Goal: Task Accomplishment & Management: Contribute content

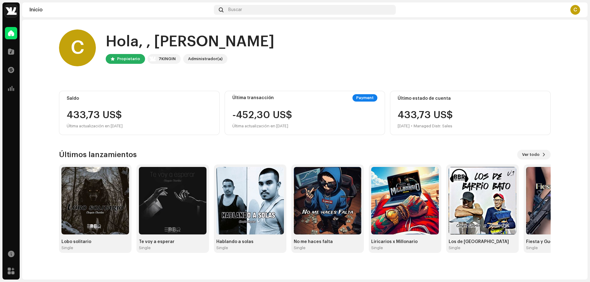
click at [160, 50] on div "Hola, , [PERSON_NAME]" at bounding box center [190, 42] width 169 height 20
click at [69, 51] on div "C" at bounding box center [77, 47] width 37 height 37
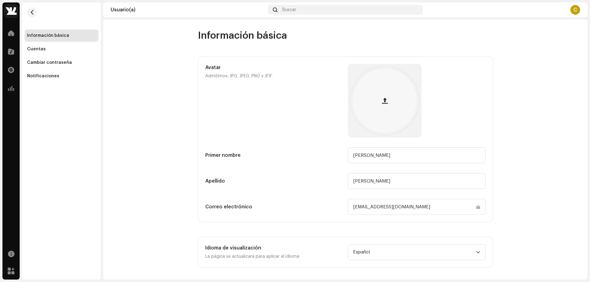
click at [574, 9] on div "C" at bounding box center [575, 10] width 10 height 10
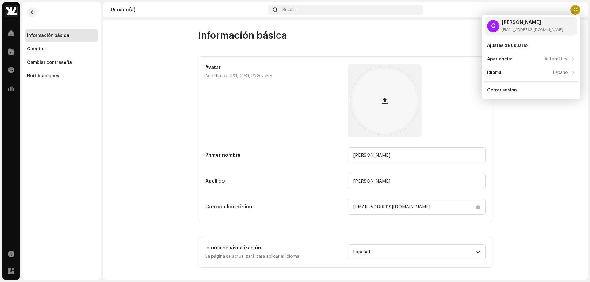
click at [49, 39] on div "Información básica" at bounding box center [62, 35] width 74 height 12
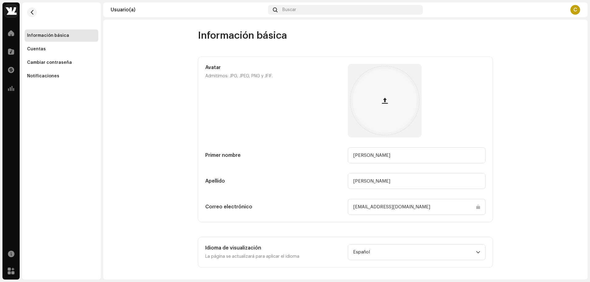
click at [49, 39] on div "Información básica" at bounding box center [62, 35] width 74 height 12
click at [10, 33] on span at bounding box center [11, 33] width 6 height 5
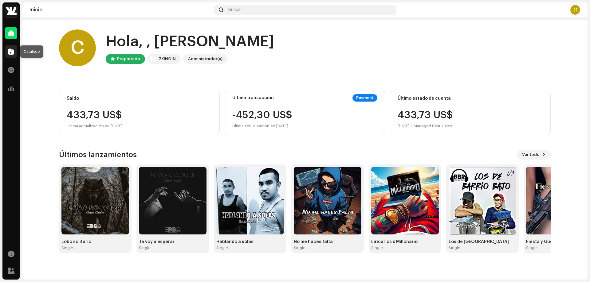
click at [5, 50] on div at bounding box center [11, 51] width 12 height 12
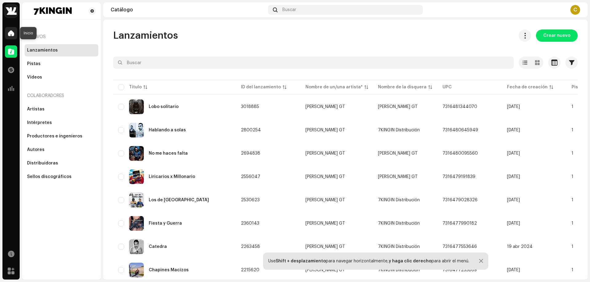
click at [12, 36] on span at bounding box center [11, 33] width 6 height 5
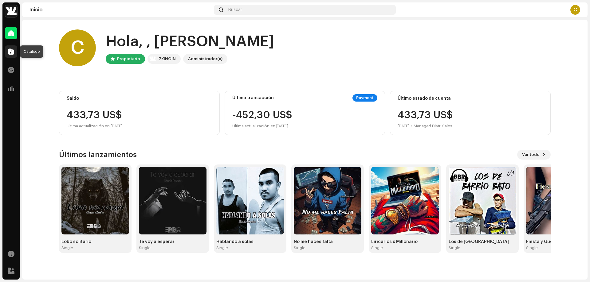
click at [12, 50] on span at bounding box center [11, 51] width 6 height 5
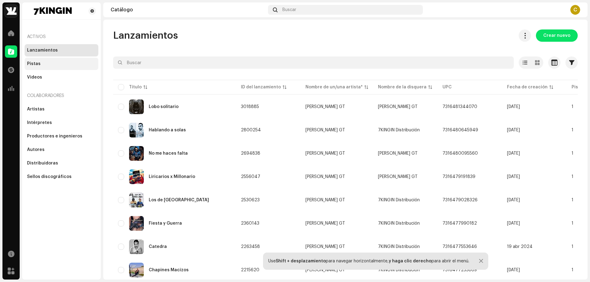
click at [35, 64] on div "Pistas" at bounding box center [34, 63] width 14 height 5
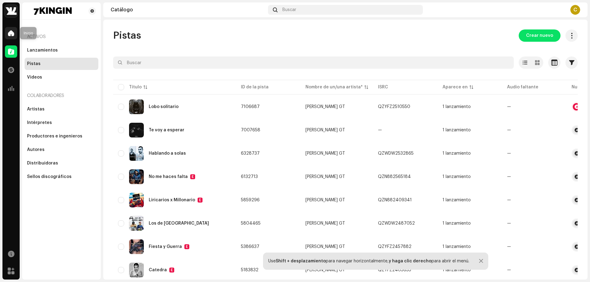
click at [10, 35] on span at bounding box center [11, 33] width 6 height 5
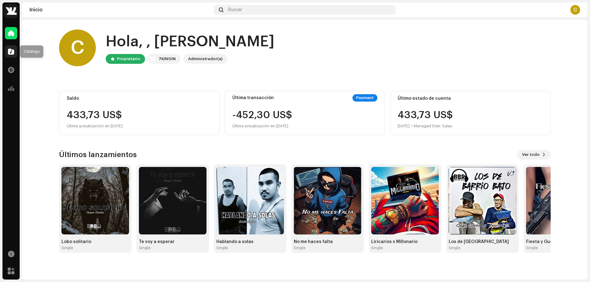
click at [10, 50] on span at bounding box center [11, 51] width 6 height 5
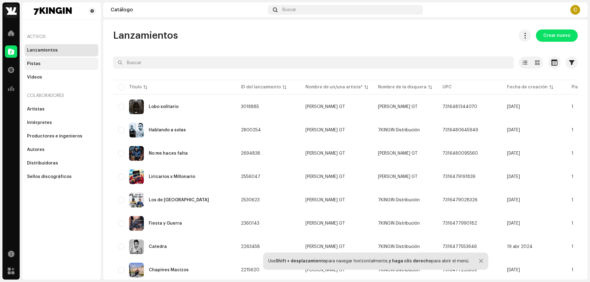
click at [42, 65] on div "Pistas" at bounding box center [61, 63] width 69 height 5
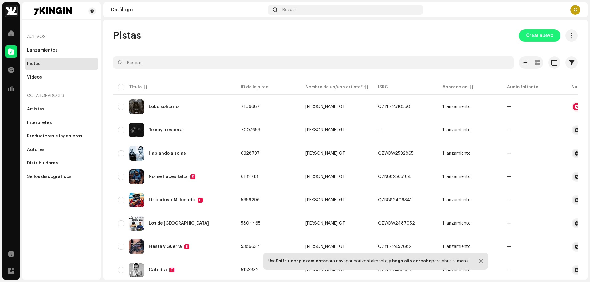
click at [528, 35] on span "Crear nuevo" at bounding box center [539, 35] width 27 height 12
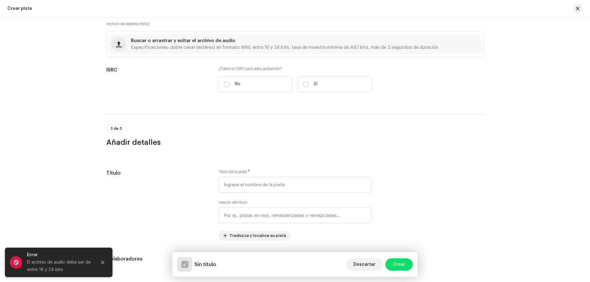
scroll to position [123, 0]
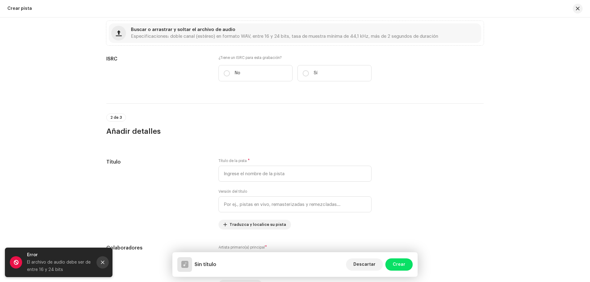
click at [103, 266] on button "Close" at bounding box center [102, 263] width 12 height 12
click at [103, 263] on icon "Close" at bounding box center [102, 263] width 4 height 4
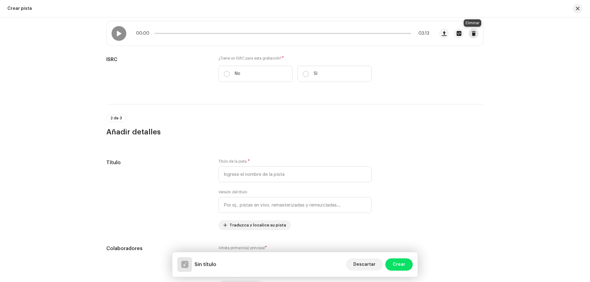
click at [472, 34] on span "button" at bounding box center [473, 33] width 5 height 5
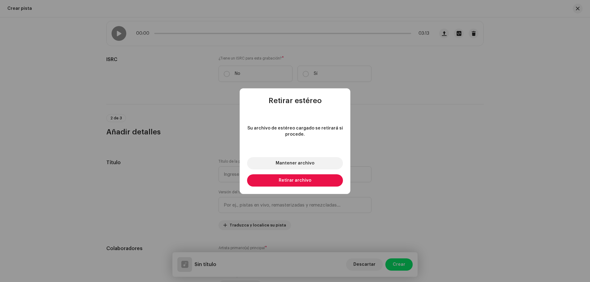
click at [290, 181] on span "Retirar archivo" at bounding box center [295, 181] width 33 height 4
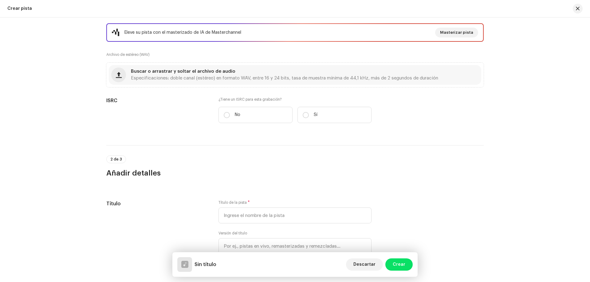
scroll to position [61, 0]
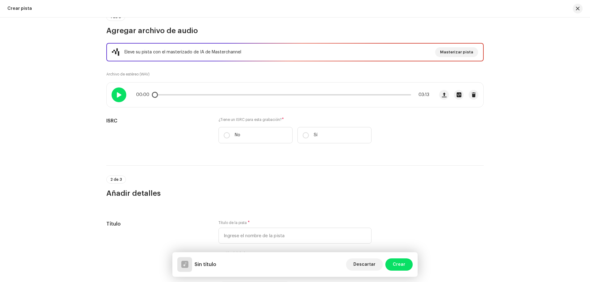
click at [118, 97] on span at bounding box center [118, 94] width 5 height 5
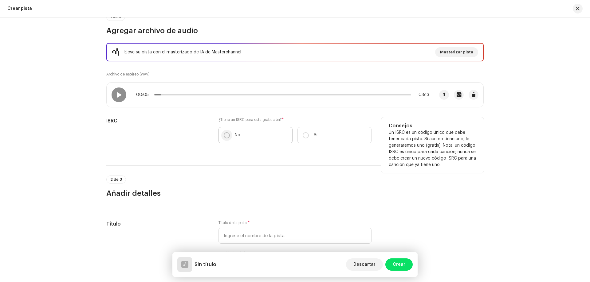
click at [224, 136] on input "No" at bounding box center [227, 135] width 6 height 6
radio input "true"
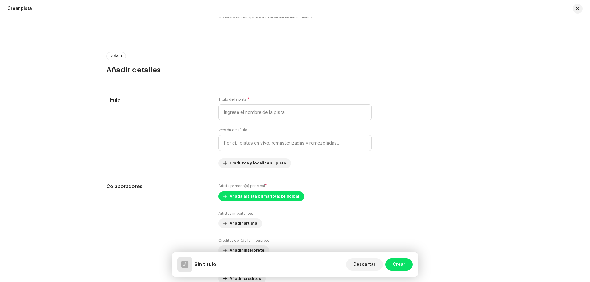
scroll to position [215, 0]
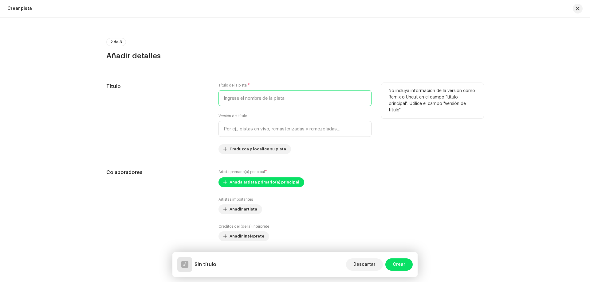
click at [236, 100] on input "text" at bounding box center [294, 98] width 153 height 16
type input "Lobo Solitario (Master)"
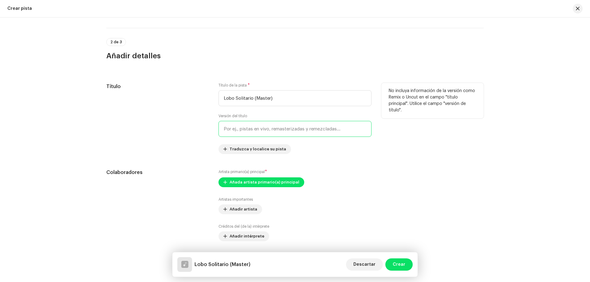
click at [260, 127] on input "text" at bounding box center [294, 129] width 153 height 16
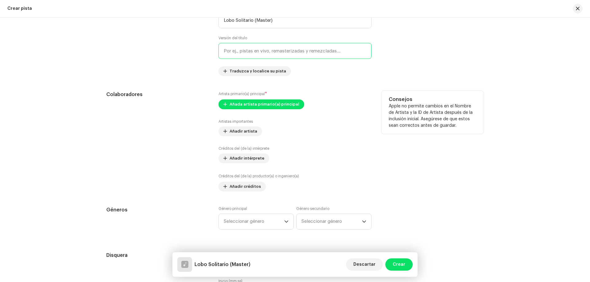
scroll to position [307, 0]
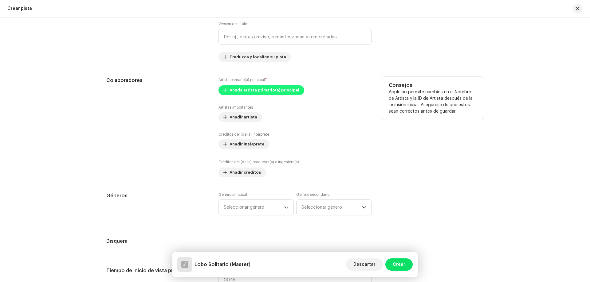
click at [230, 92] on span "Añada artista primario(a) principal" at bounding box center [265, 90] width 70 height 12
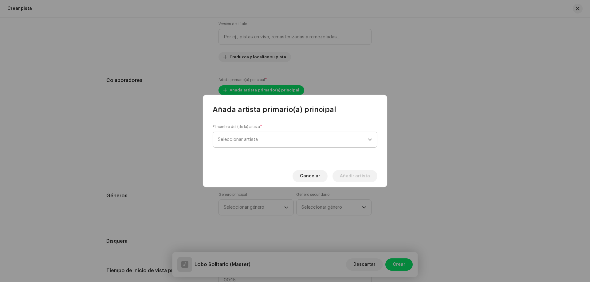
click at [301, 142] on span "Seleccionar artista" at bounding box center [293, 139] width 150 height 15
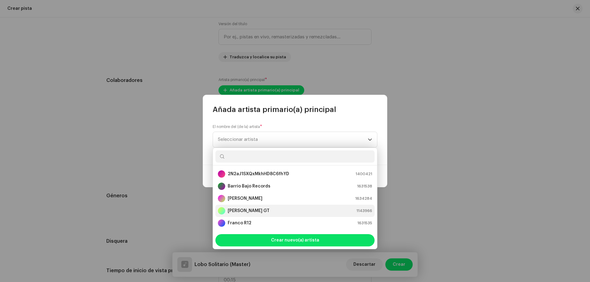
click at [238, 214] on strong "Chapin Charles GT" at bounding box center [249, 211] width 42 height 6
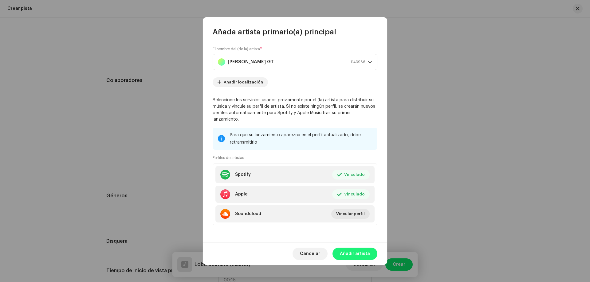
click at [354, 253] on span "Añadir artista" at bounding box center [355, 254] width 30 height 12
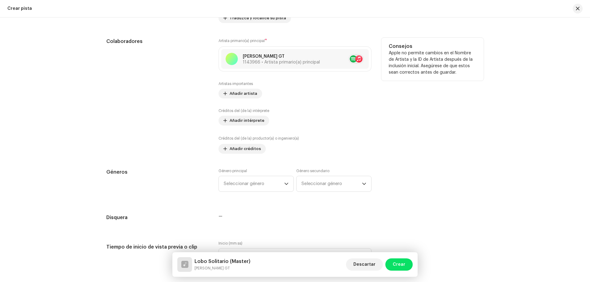
scroll to position [369, 0]
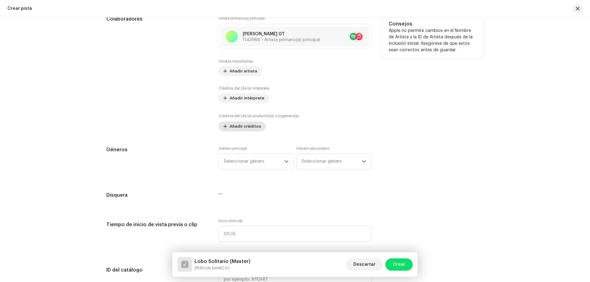
click at [236, 126] on span "Añadir créditos" at bounding box center [245, 126] width 31 height 12
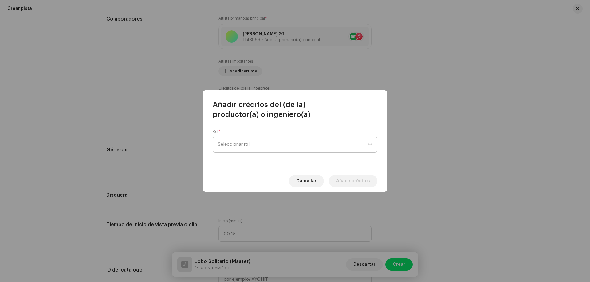
click at [249, 142] on span "Seleccionar rol" at bounding box center [293, 144] width 150 height 15
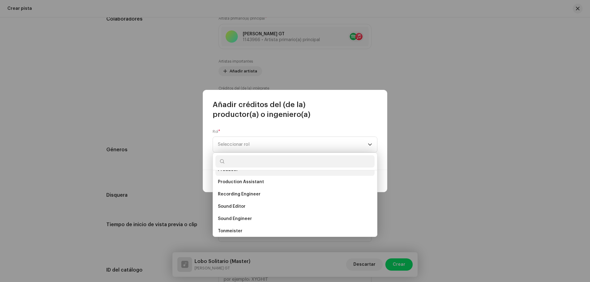
scroll to position [240, 0]
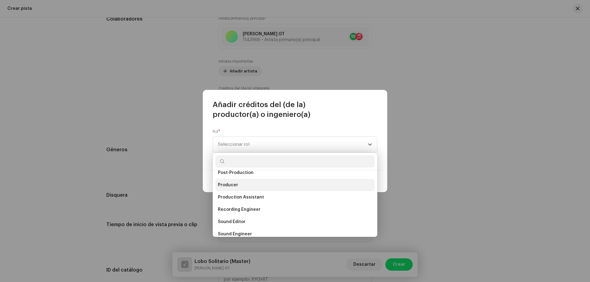
click at [238, 186] on li "Producer" at bounding box center [294, 185] width 159 height 12
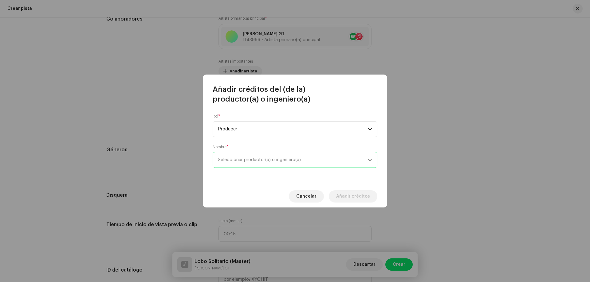
click at [230, 157] on span "Seleccionar productor(a) o ingeniero(a)" at bounding box center [293, 159] width 150 height 15
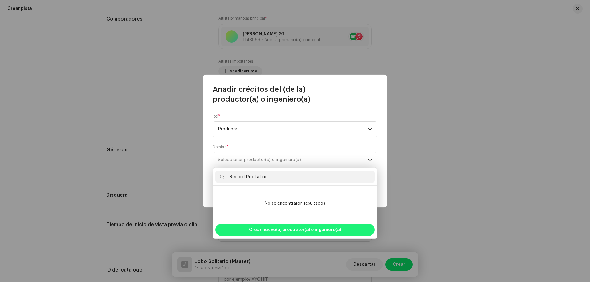
type input "Record Pro Latino"
click at [285, 233] on span "Crear nuevo(a) productor(a) o ingeniero(a)" at bounding box center [295, 230] width 92 height 12
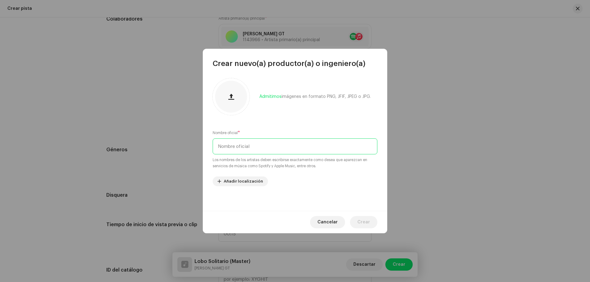
click at [229, 148] on input "text" at bounding box center [295, 147] width 165 height 16
type input "Record Pro Latino"
click at [367, 223] on span "Crear" at bounding box center [363, 222] width 13 height 12
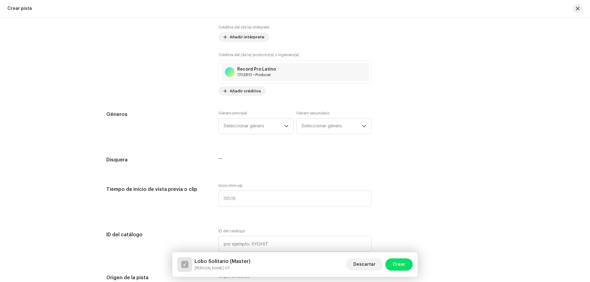
scroll to position [430, 0]
drag, startPoint x: 255, startPoint y: 124, endPoint x: 242, endPoint y: 122, distance: 12.8
click at [255, 124] on span "Seleccionar género" at bounding box center [254, 125] width 61 height 15
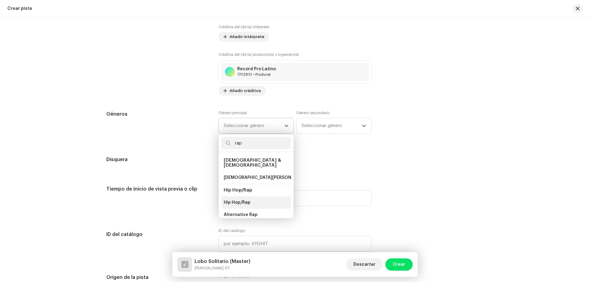
type input "rap"
click at [247, 200] on span "Hip Hop/Rap" at bounding box center [237, 203] width 27 height 6
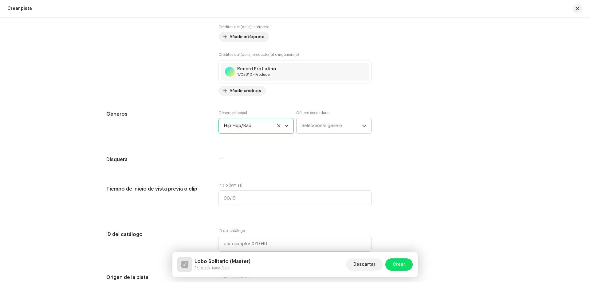
click at [322, 125] on span "Seleccionar género" at bounding box center [331, 125] width 61 height 15
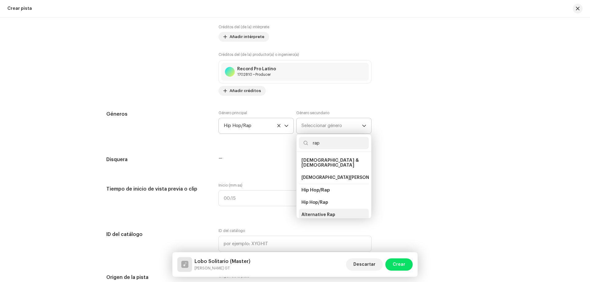
scroll to position [10, 0]
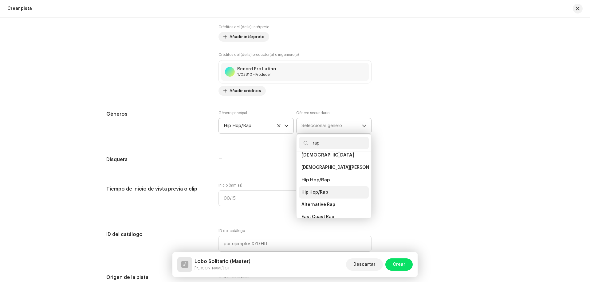
type input "rap"
click at [310, 190] on span "Hip Hop/Rap" at bounding box center [314, 193] width 27 height 6
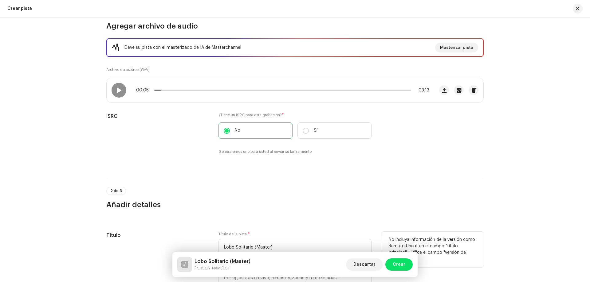
scroll to position [61, 0]
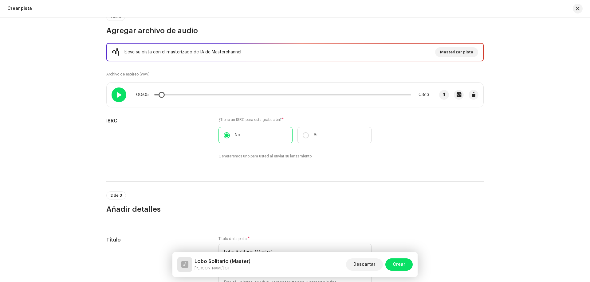
click at [122, 95] on div at bounding box center [119, 95] width 15 height 15
click at [119, 96] on span at bounding box center [118, 94] width 5 height 5
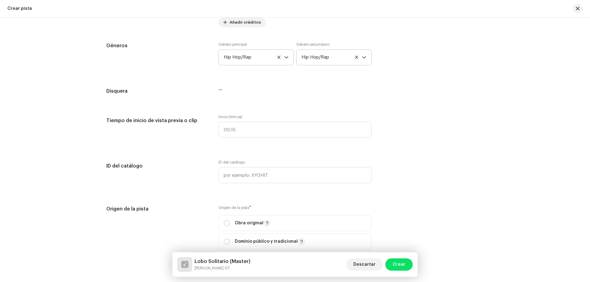
scroll to position [522, 0]
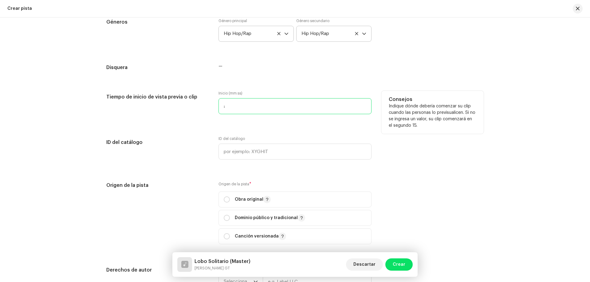
click at [242, 108] on input ":" at bounding box center [294, 106] width 153 height 16
type input "00:10"
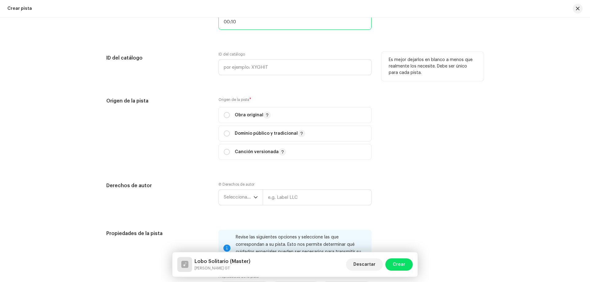
scroll to position [615, 0]
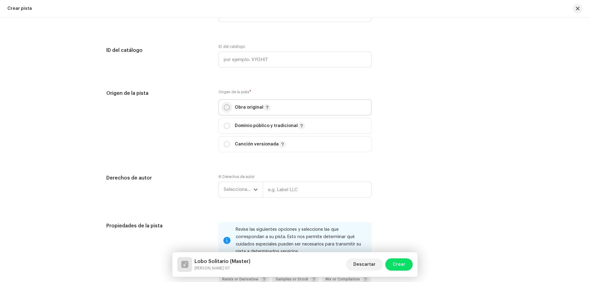
click at [226, 109] on input "radio" at bounding box center [227, 107] width 6 height 6
radio input "true"
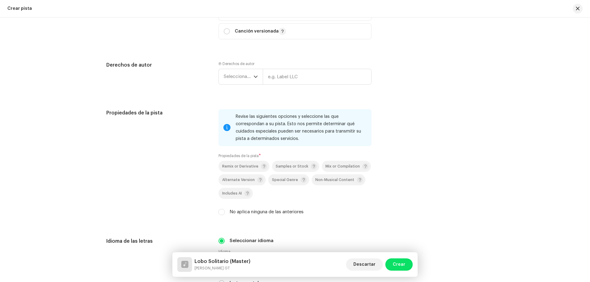
scroll to position [737, 0]
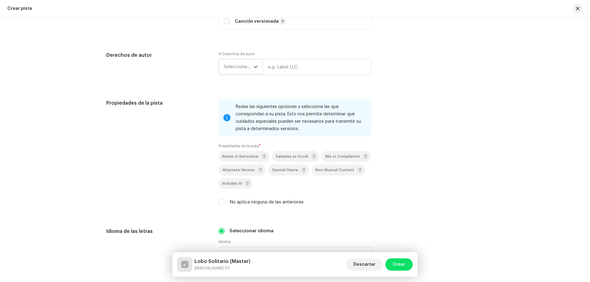
click at [248, 70] on span "Seleccionar año" at bounding box center [239, 66] width 30 height 15
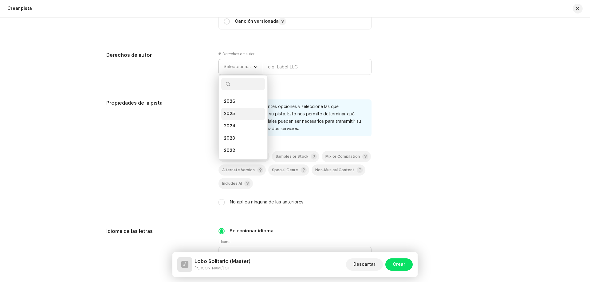
click at [231, 112] on span "2025" at bounding box center [229, 114] width 11 height 6
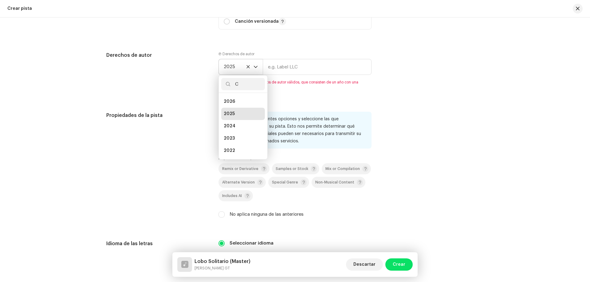
scroll to position [0, 0]
type input "C"
click at [277, 72] on input "text" at bounding box center [317, 67] width 109 height 16
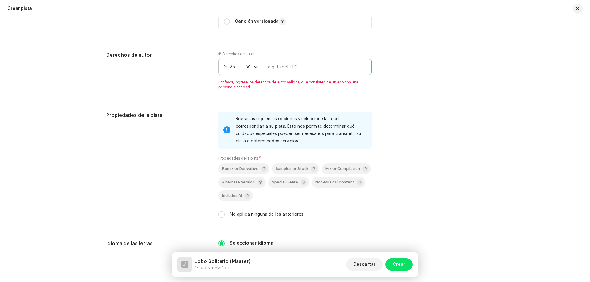
type input "Chapin Charles GT"
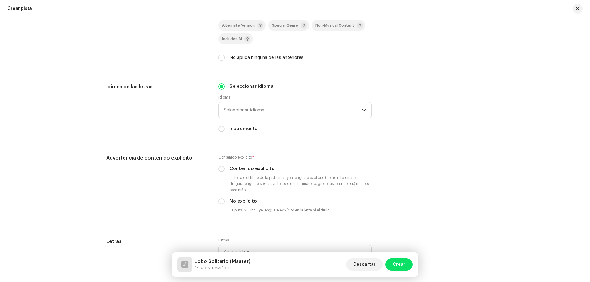
scroll to position [891, 0]
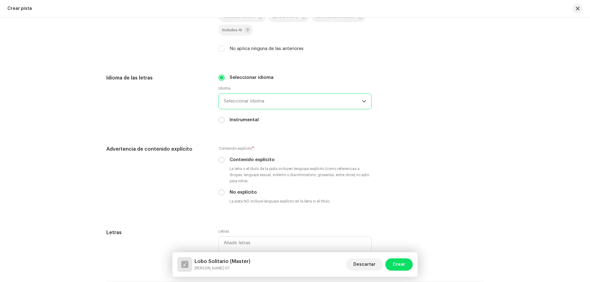
click at [274, 103] on span "Seleccionar idioma" at bounding box center [293, 101] width 138 height 15
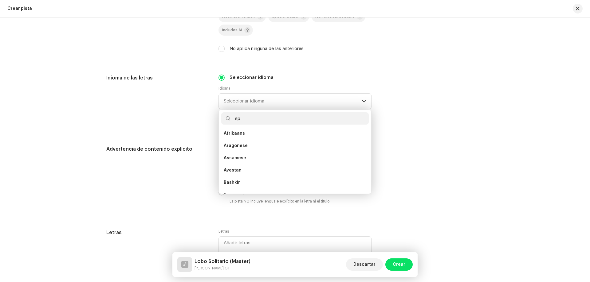
scroll to position [0, 0]
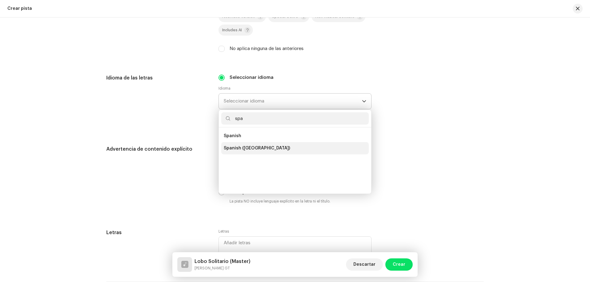
type input "spa"
click at [268, 149] on span "Spanish (Latin America)" at bounding box center [257, 148] width 66 height 6
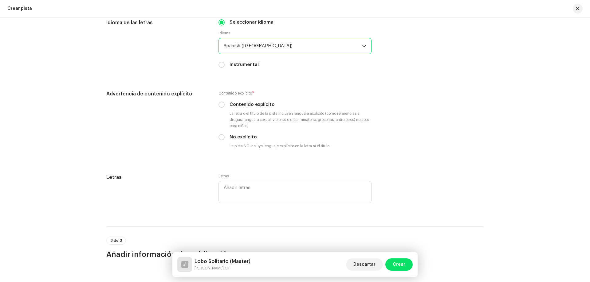
scroll to position [952, 0]
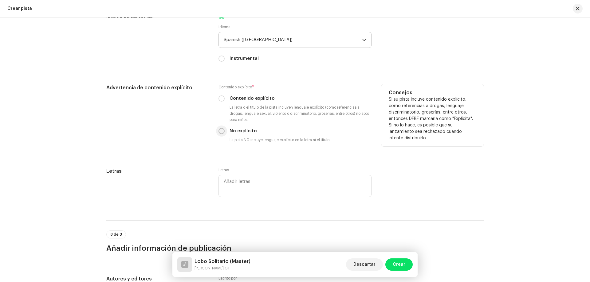
click at [220, 132] on input "No explícito" at bounding box center [221, 131] width 6 height 6
radio input "true"
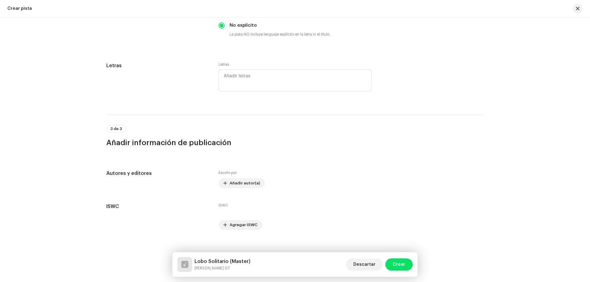
scroll to position [1065, 0]
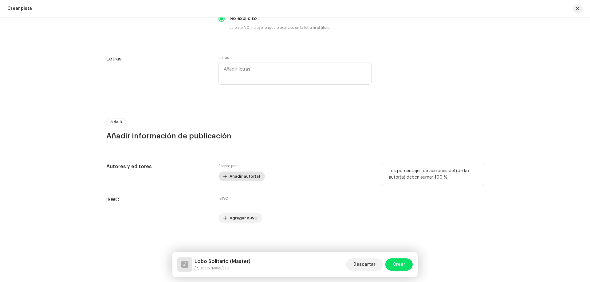
click at [235, 175] on span "Añadir autor(a)" at bounding box center [245, 177] width 30 height 12
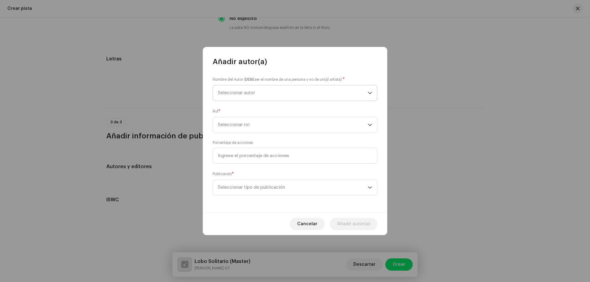
click at [259, 92] on span "Seleccionar autor" at bounding box center [293, 92] width 150 height 15
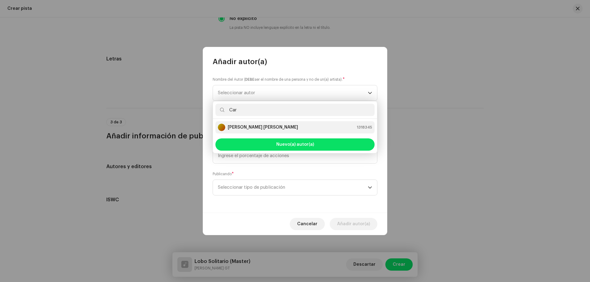
type input "Car"
click at [276, 128] on strong "Carlos Enrique Franco Gutierrez" at bounding box center [263, 127] width 70 height 6
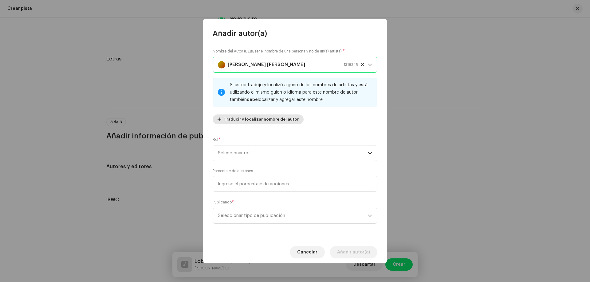
click at [251, 121] on span "Traducir y localizar nombre del autor" at bounding box center [261, 119] width 75 height 12
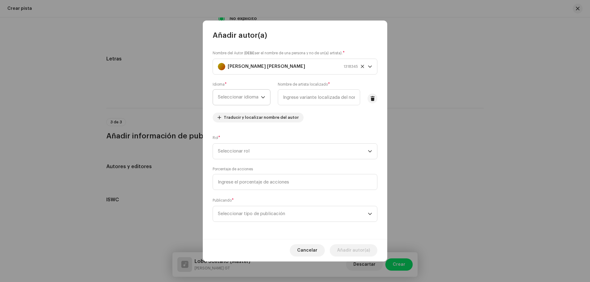
click at [263, 98] on icon "dropdown trigger" at bounding box center [263, 97] width 4 height 4
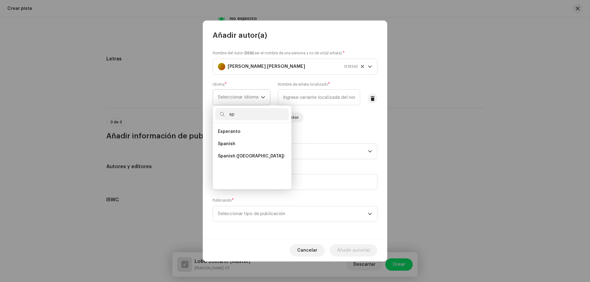
scroll to position [0, 0]
type input "sp"
click at [264, 157] on span "Spanish (Latin America)" at bounding box center [251, 156] width 66 height 6
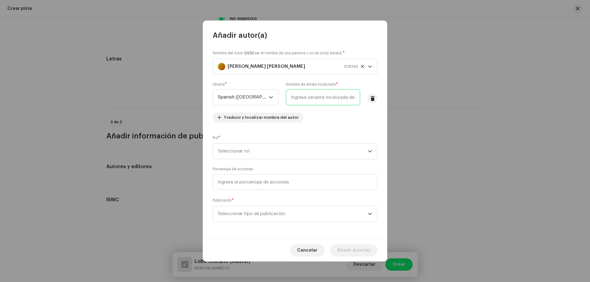
click at [306, 101] on input "text" at bounding box center [323, 97] width 74 height 16
type input "C"
click at [374, 96] on span at bounding box center [372, 98] width 5 height 5
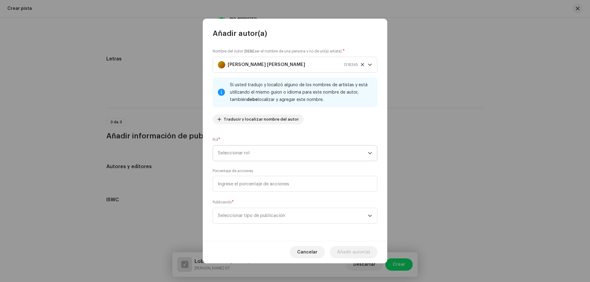
click at [262, 153] on span "Seleccionar rol" at bounding box center [293, 153] width 150 height 15
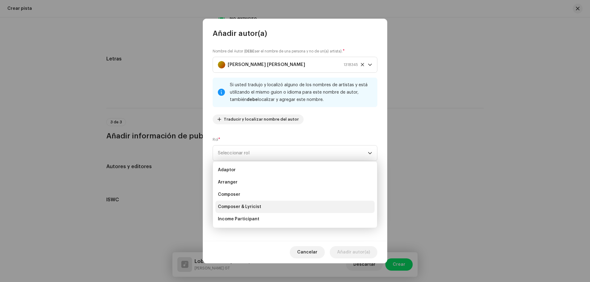
click at [232, 205] on span "Composer & Lyricist" at bounding box center [239, 207] width 43 height 6
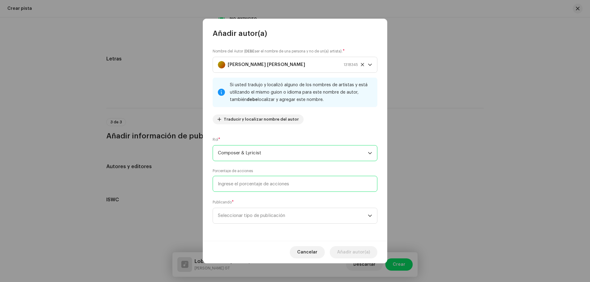
click at [242, 184] on input at bounding box center [295, 184] width 165 height 16
type input "100,00"
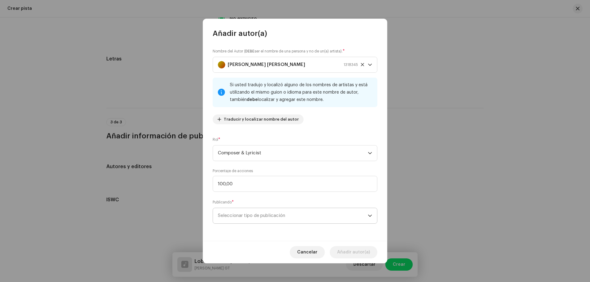
click at [246, 217] on span "Seleccionar tipo de publicación" at bounding box center [293, 215] width 150 height 15
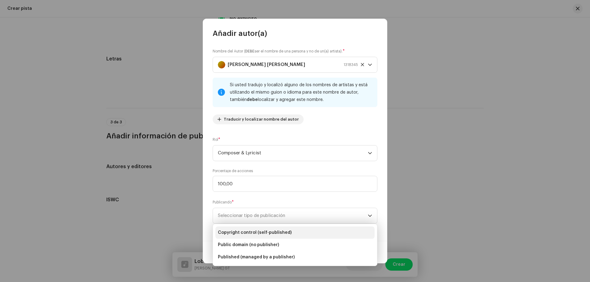
click at [245, 232] on span "Copyright control (self-published)" at bounding box center [255, 233] width 74 height 6
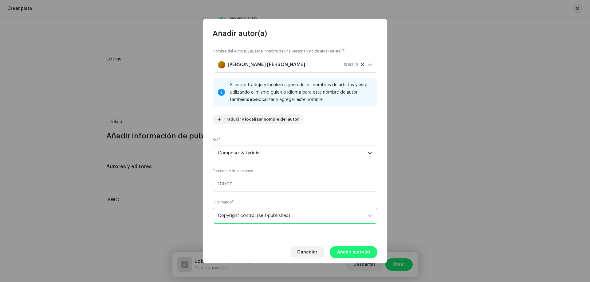
click at [340, 253] on span "Añadir autor(a)" at bounding box center [353, 252] width 33 height 12
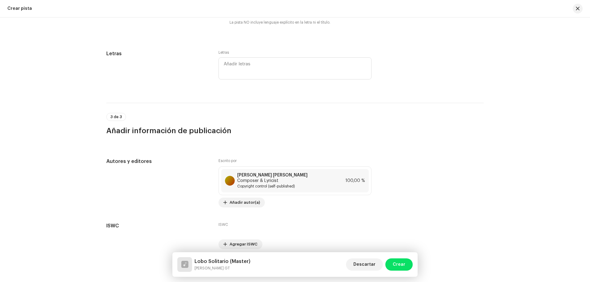
scroll to position [1096, 0]
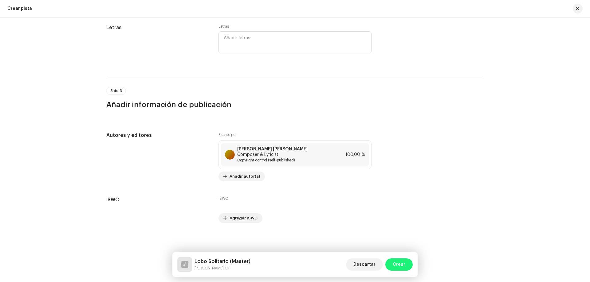
click at [400, 263] on span "Crear" at bounding box center [399, 265] width 13 height 12
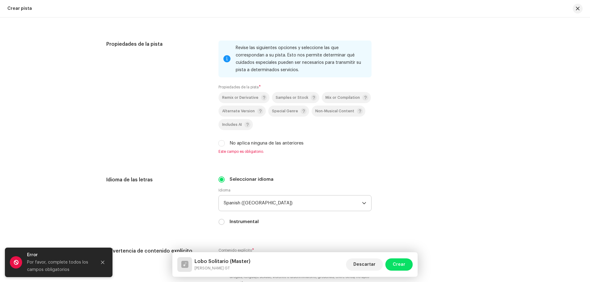
scroll to position [766, 0]
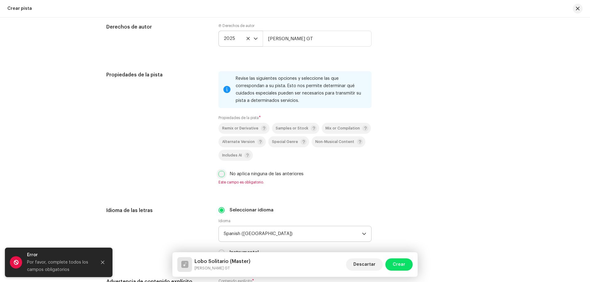
click at [221, 174] on input "No aplica ninguna de las anteriores" at bounding box center [221, 174] width 6 height 6
checkbox input "true"
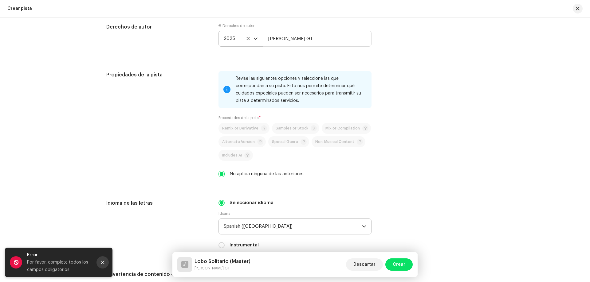
click at [103, 262] on icon "Close" at bounding box center [102, 263] width 4 height 4
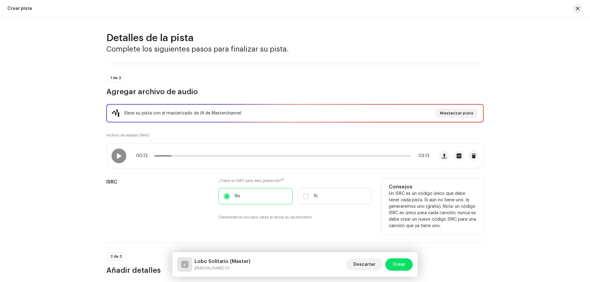
scroll to position [0, 0]
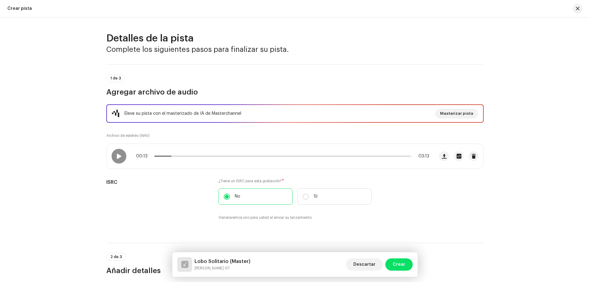
click at [561, 182] on div "Detalles de la pista Complete los siguientes pasos para finalizar su pista. 1 d…" at bounding box center [295, 150] width 590 height 265
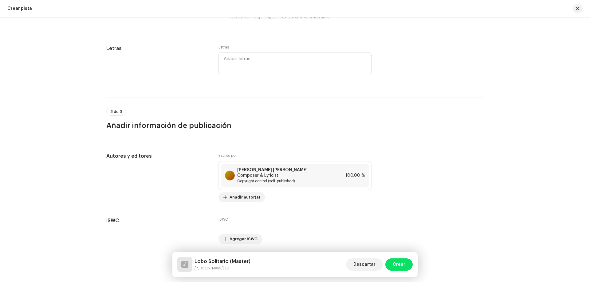
scroll to position [1096, 0]
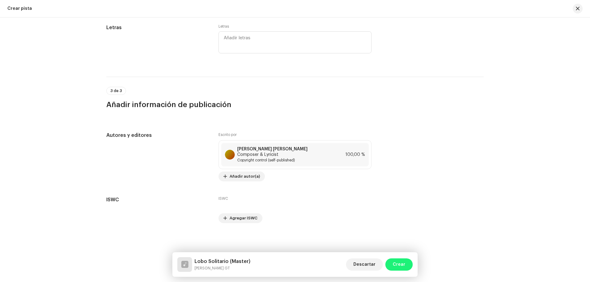
click at [401, 267] on span "Crear" at bounding box center [399, 265] width 13 height 12
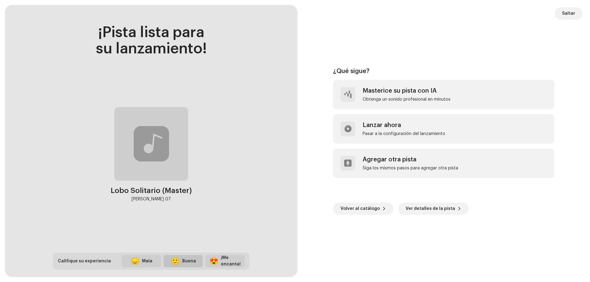
click at [184, 263] on div "Buena" at bounding box center [189, 261] width 14 height 6
click at [574, 11] on span "Saltar" at bounding box center [568, 13] width 13 height 12
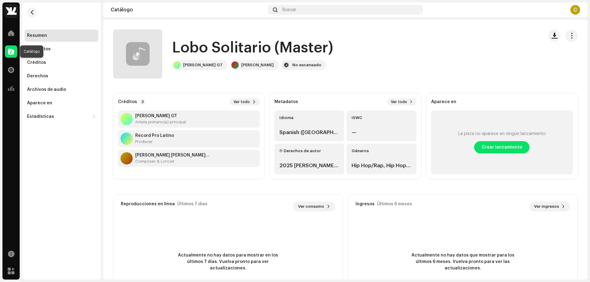
click at [14, 51] on div at bounding box center [11, 51] width 12 height 12
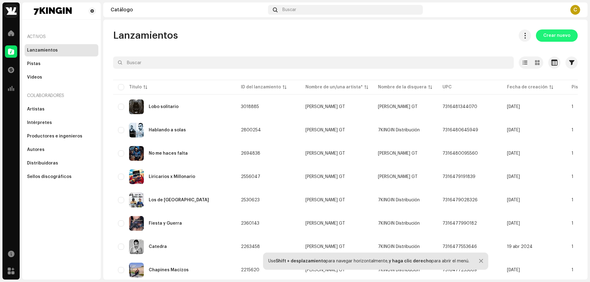
click at [556, 36] on span "Crear nuevo" at bounding box center [556, 35] width 27 height 12
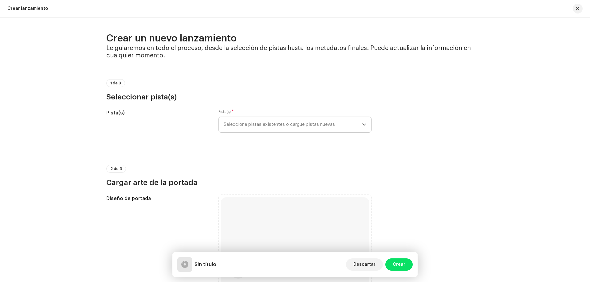
click at [267, 127] on span "Seleccione pistas existentes o cargue pistas nuevas" at bounding box center [293, 124] width 138 height 15
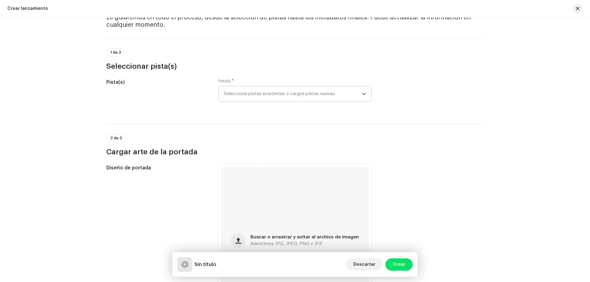
click at [325, 97] on span "Seleccione pistas existentes o cargue pistas nuevas" at bounding box center [293, 93] width 138 height 15
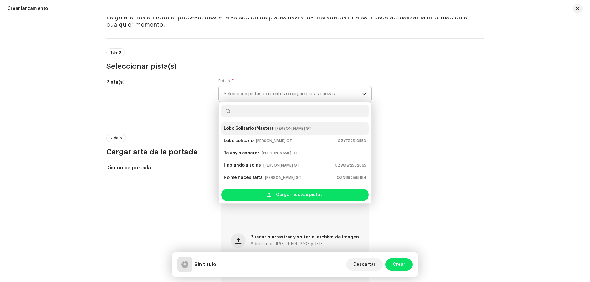
click at [259, 128] on strong "Lobo Solitario (Master)" at bounding box center [248, 129] width 49 height 10
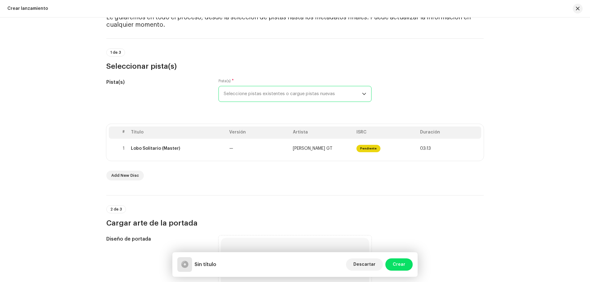
scroll to position [61, 0]
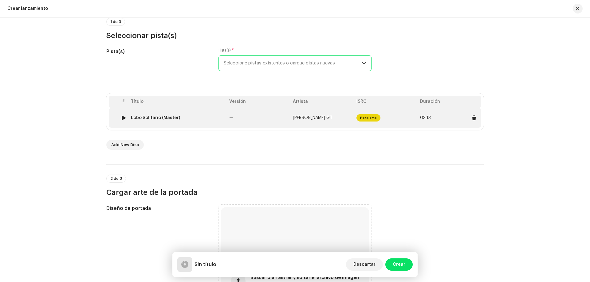
click at [122, 117] on div at bounding box center [123, 118] width 5 height 5
click at [122, 118] on div at bounding box center [123, 118] width 5 height 5
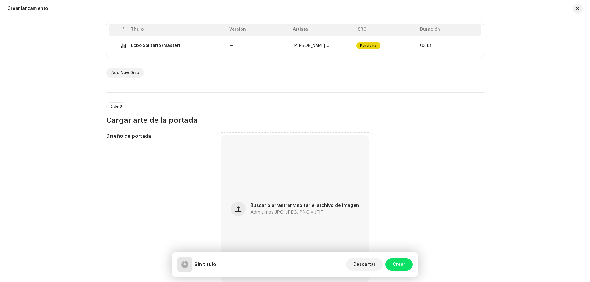
scroll to position [123, 0]
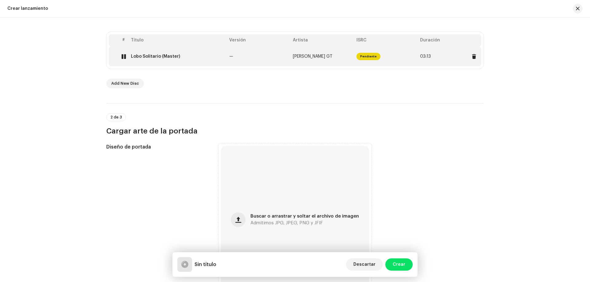
click at [122, 56] on div at bounding box center [123, 56] width 5 height 5
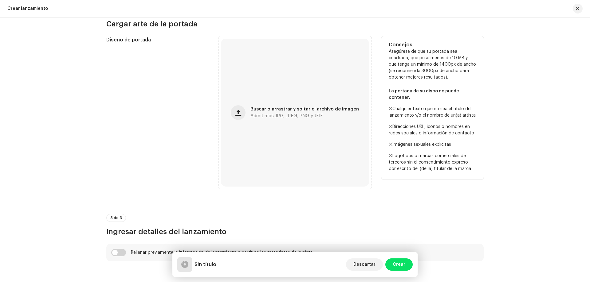
scroll to position [215, 0]
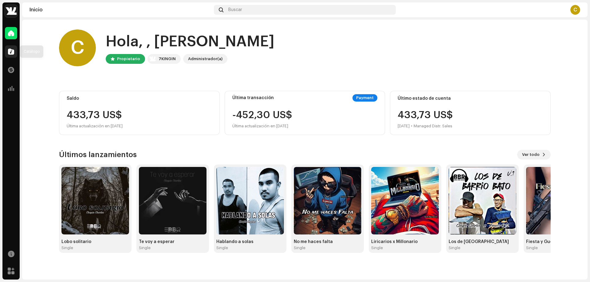
click at [11, 52] on span at bounding box center [11, 51] width 6 height 5
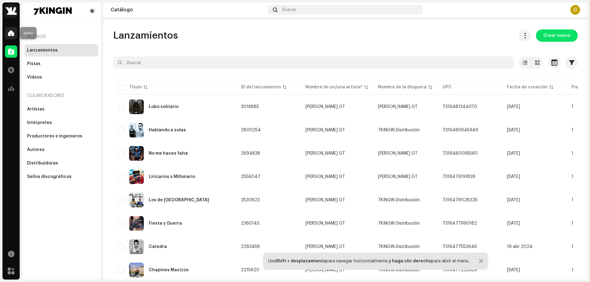
click at [11, 36] on span at bounding box center [11, 33] width 6 height 5
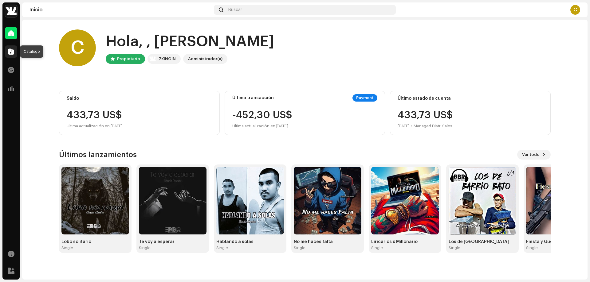
click at [11, 53] on span at bounding box center [11, 51] width 6 height 5
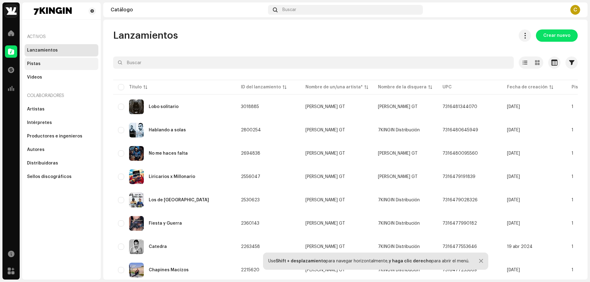
click at [47, 61] on div "Pistas" at bounding box center [61, 63] width 69 height 5
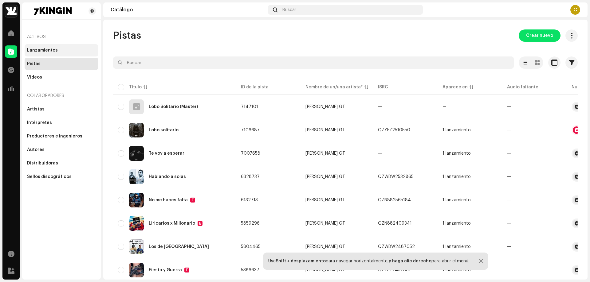
click at [45, 49] on div "Lanzamientos" at bounding box center [42, 50] width 31 height 5
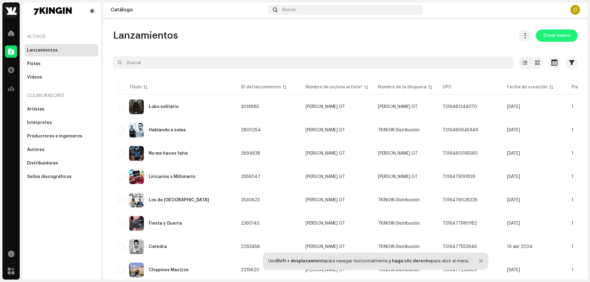
click at [551, 39] on span "Crear nuevo" at bounding box center [556, 35] width 27 height 12
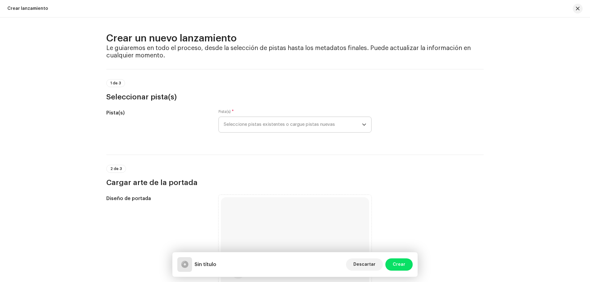
click at [283, 128] on span "Seleccione pistas existentes o cargue pistas nuevas" at bounding box center [293, 124] width 138 height 15
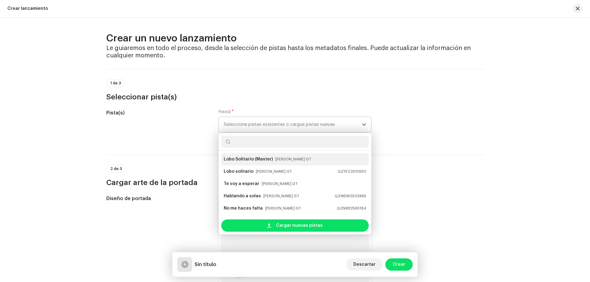
click at [243, 159] on strong "Lobo Solitario (Master)" at bounding box center [248, 160] width 49 height 10
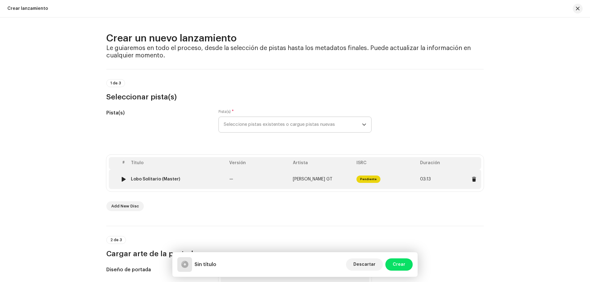
click at [123, 180] on div at bounding box center [123, 179] width 5 height 5
click at [124, 182] on img at bounding box center [124, 179] width 8 height 8
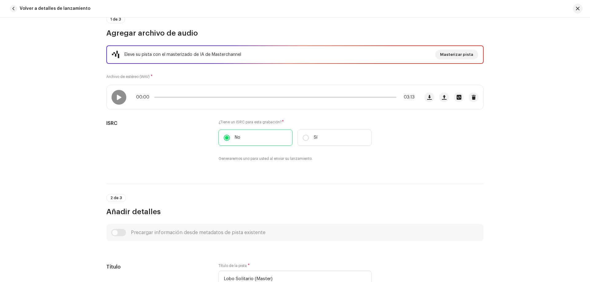
scroll to position [61, 0]
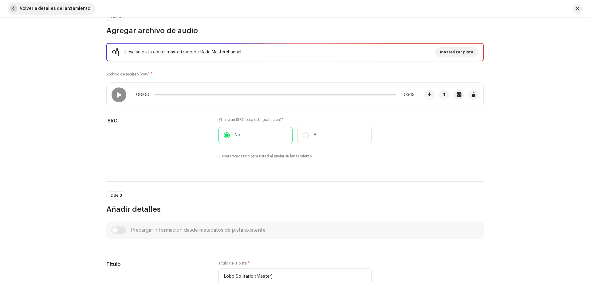
click at [14, 9] on span "button" at bounding box center [13, 8] width 7 height 7
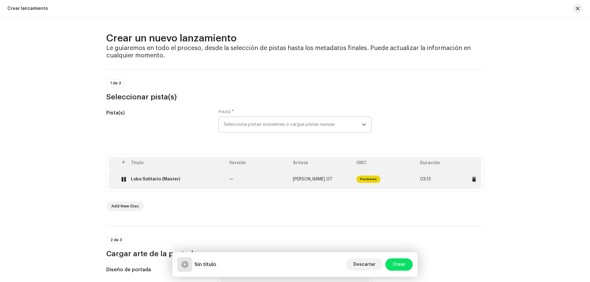
click at [121, 178] on div at bounding box center [123, 179] width 5 height 5
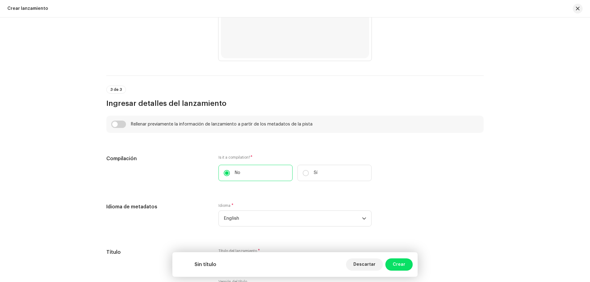
scroll to position [369, 0]
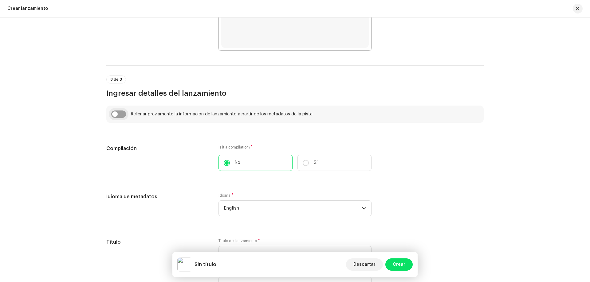
click at [118, 116] on input "checkbox" at bounding box center [118, 114] width 15 height 7
checkbox input "true"
type input "Lobo Solitario (Master)"
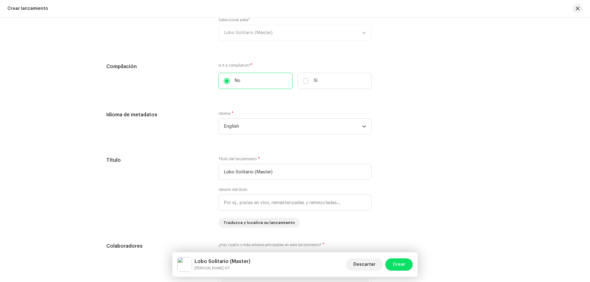
scroll to position [492, 0]
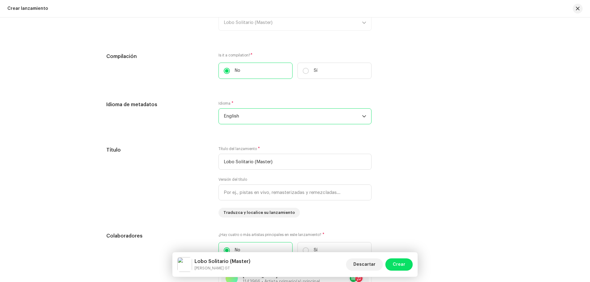
click at [246, 116] on span "English" at bounding box center [293, 116] width 138 height 15
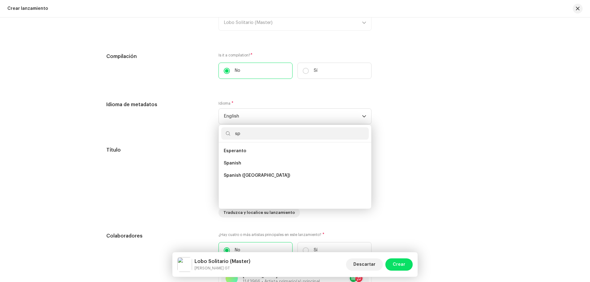
scroll to position [0, 0]
type input "spa"
click at [242, 161] on span "Spanish (Latin America)" at bounding box center [257, 163] width 66 height 6
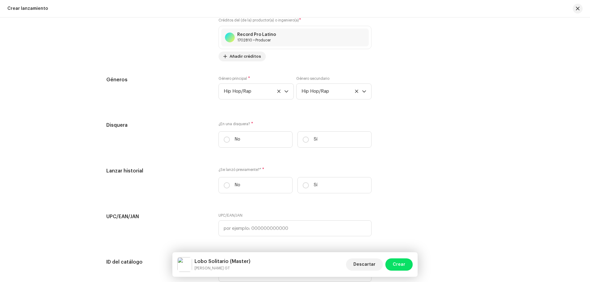
scroll to position [860, 0]
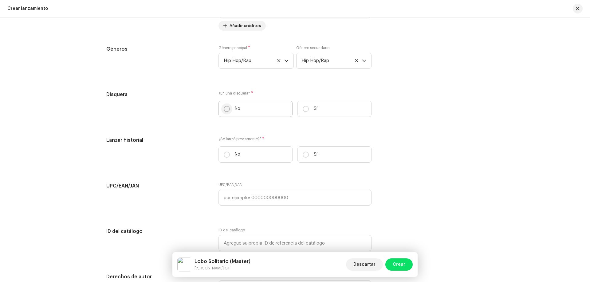
click at [226, 110] on input "No" at bounding box center [227, 109] width 6 height 6
radio input "true"
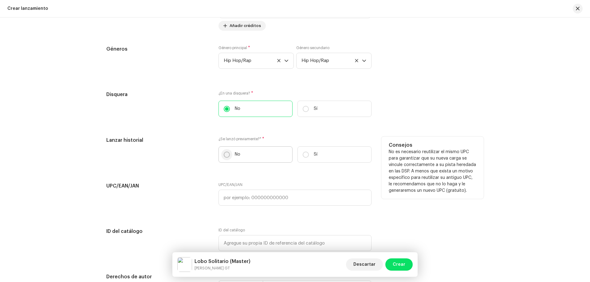
click at [228, 152] on p-radiobutton at bounding box center [227, 155] width 6 height 6
click at [228, 152] on input "No" at bounding box center [227, 155] width 6 height 6
radio input "true"
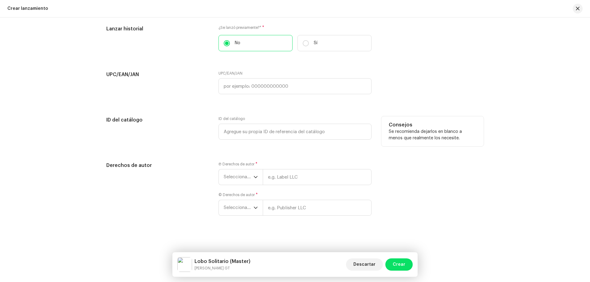
scroll to position [972, 0]
click at [245, 176] on span "Seleccionar año" at bounding box center [239, 177] width 30 height 15
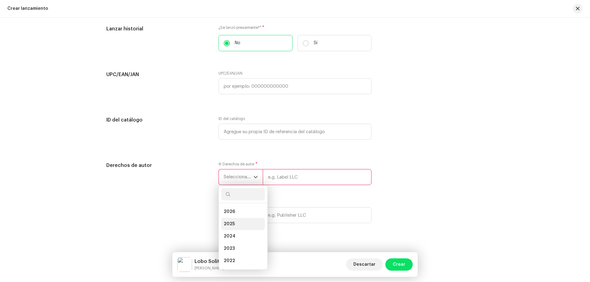
click at [233, 224] on span "2025" at bounding box center [229, 224] width 11 height 6
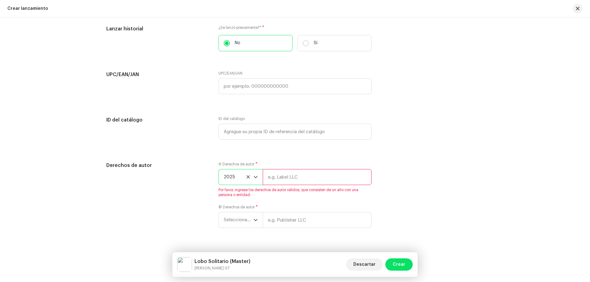
click at [286, 176] on input "text" at bounding box center [317, 177] width 109 height 16
type input "Chapin Charles GT"
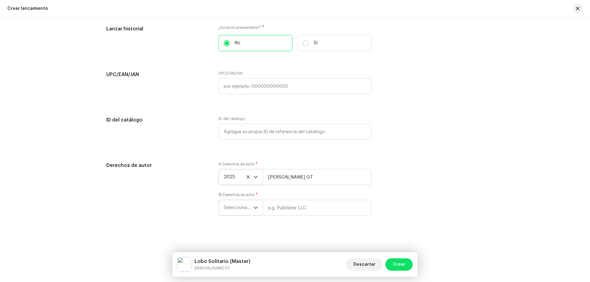
click at [247, 211] on span "Seleccionar año" at bounding box center [239, 207] width 30 height 15
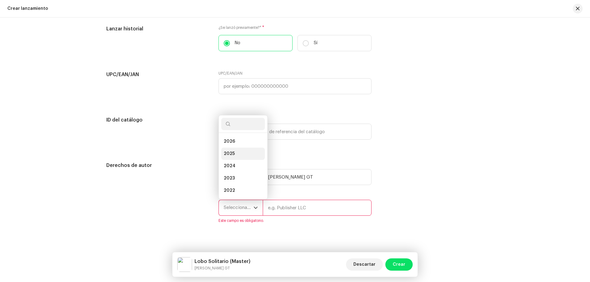
click at [239, 154] on li "2025" at bounding box center [243, 154] width 44 height 12
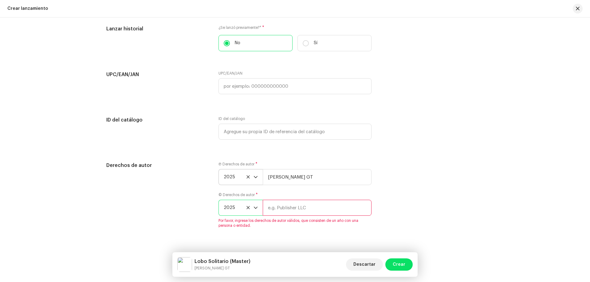
click at [293, 210] on input "text" at bounding box center [317, 208] width 109 height 16
type input "Chapin Charles GT"
click at [402, 267] on span "Crear" at bounding box center [399, 265] width 13 height 12
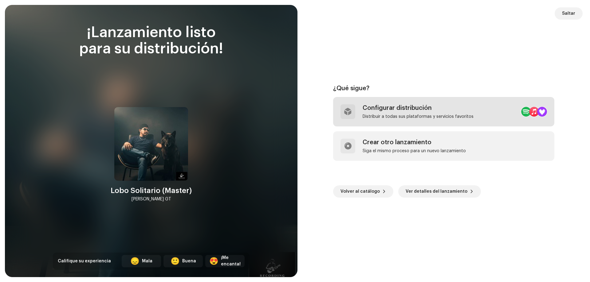
click at [464, 107] on div "Configurar distribución" at bounding box center [418, 107] width 111 height 7
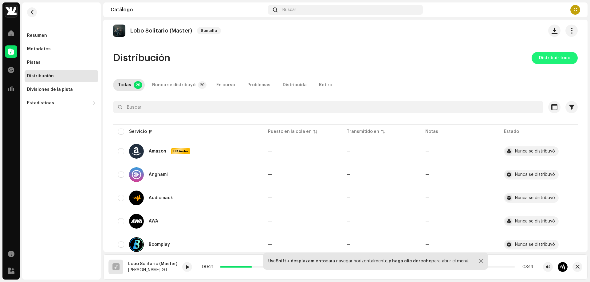
click at [539, 58] on span "Distribuir todo" at bounding box center [554, 58] width 31 height 12
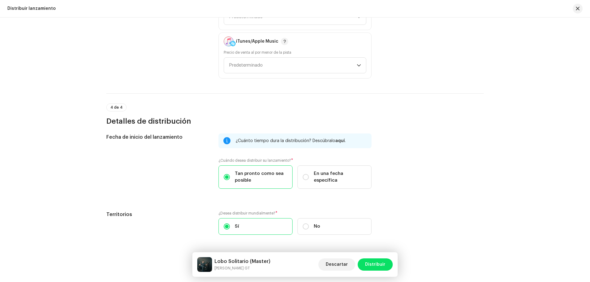
scroll to position [941, 0]
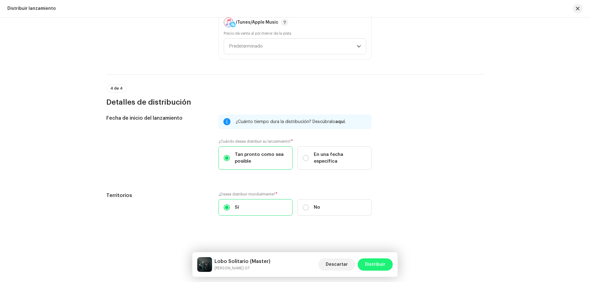
click at [371, 266] on span "Distribuir" at bounding box center [375, 265] width 20 height 12
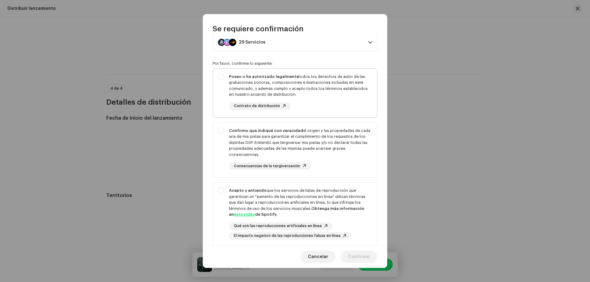
scroll to position [0, 0]
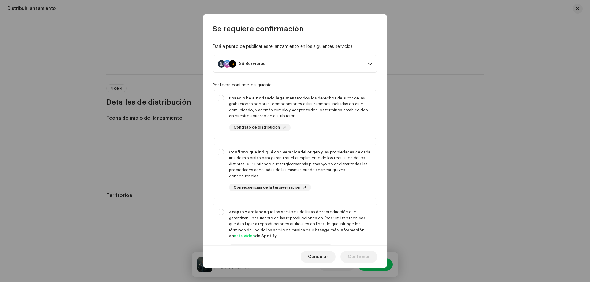
click at [223, 97] on div "Poseo o he autorizado legalmente todos los derechos de autor de las grabaciones…" at bounding box center [295, 113] width 164 height 46
checkbox input "true"
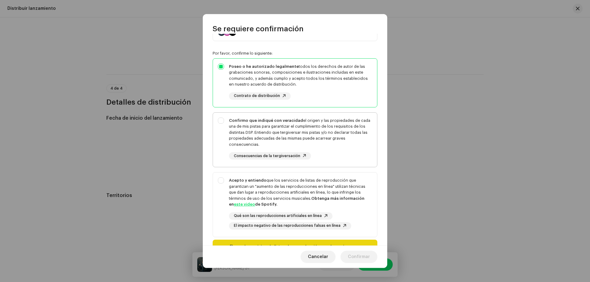
scroll to position [61, 0]
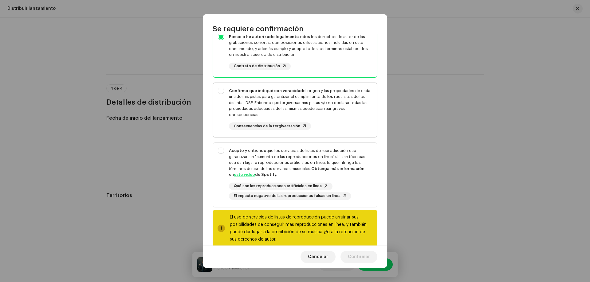
click at [218, 91] on div "Confirmo que indiqué con veracidad el origen y las propiedades de cada una de m…" at bounding box center [295, 109] width 164 height 52
checkbox input "true"
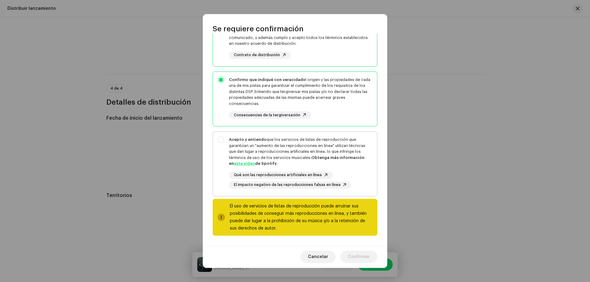
click at [221, 142] on div "Acepto y entiendo que los servicios de listas de reproducción que garantizan un…" at bounding box center [295, 163] width 164 height 62
checkbox input "true"
click at [363, 257] on span "Confirmar" at bounding box center [359, 257] width 22 height 12
